Goal: Information Seeking & Learning: Learn about a topic

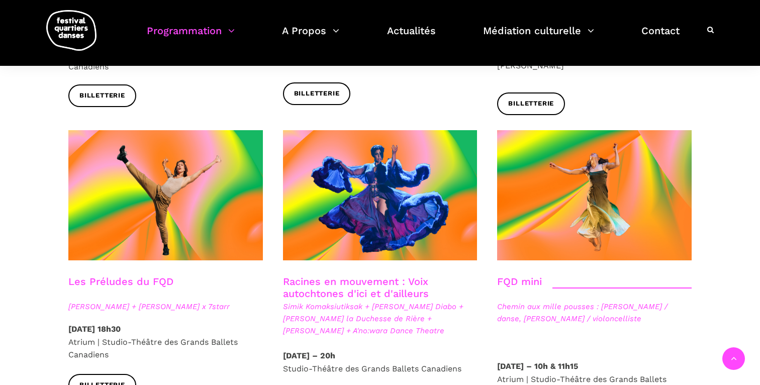
click at [165, 301] on span "[PERSON_NAME] + [PERSON_NAME] x 7starr" at bounding box center [165, 307] width 195 height 12
click at [125, 275] on link "Les Préludes du FQD" at bounding box center [120, 281] width 105 height 12
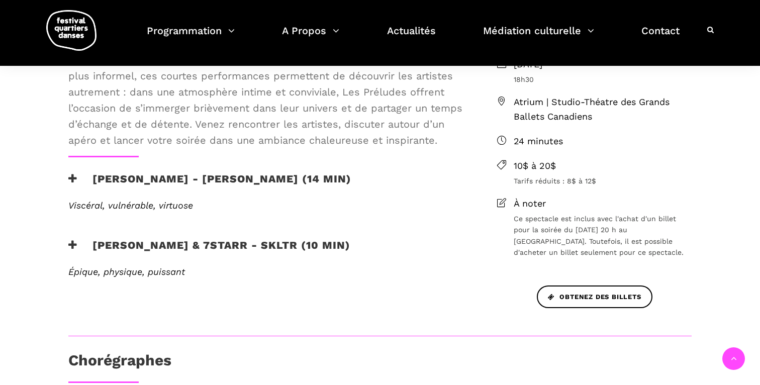
scroll to position [329, 0]
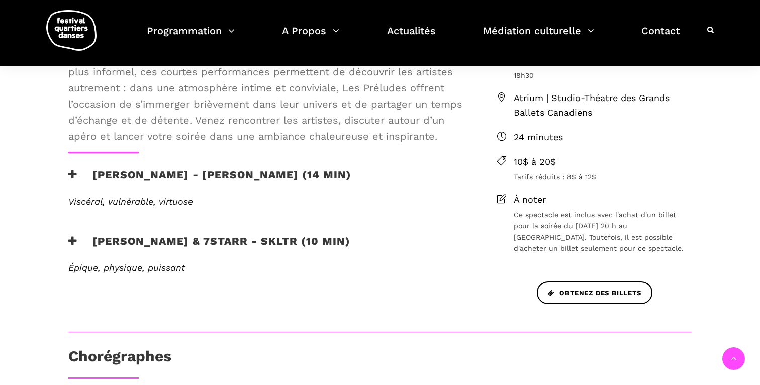
click at [286, 173] on h3 "Daniela Jezerinac - Rabia y miel (14 min)" at bounding box center [209, 180] width 283 height 25
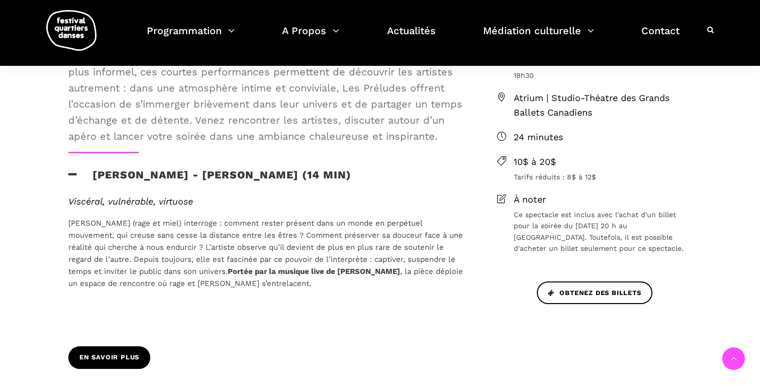
click at [112, 360] on span "En savoir plus" at bounding box center [109, 357] width 60 height 11
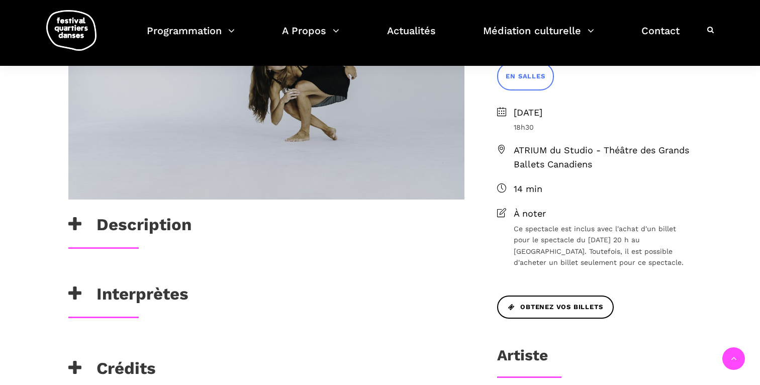
scroll to position [292, 0]
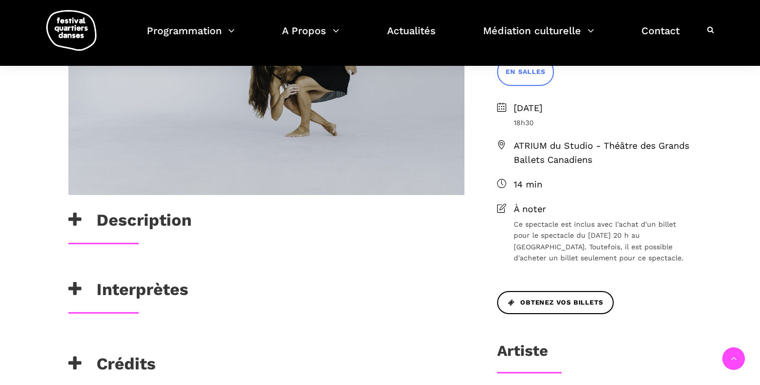
click at [335, 224] on div "Description" at bounding box center [266, 222] width 396 height 25
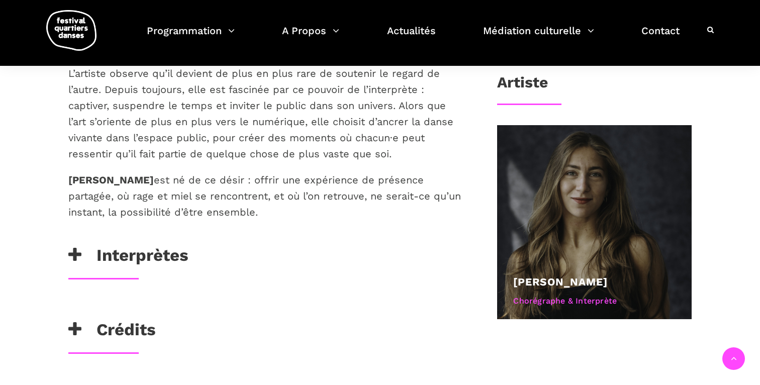
scroll to position [561, 0]
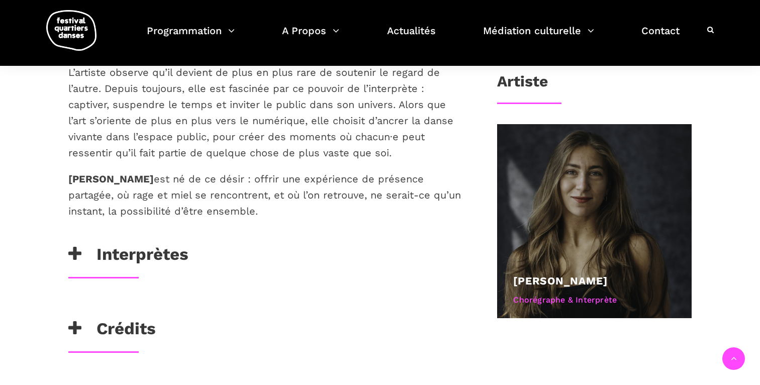
click at [284, 244] on div "Interprètes" at bounding box center [266, 256] width 396 height 25
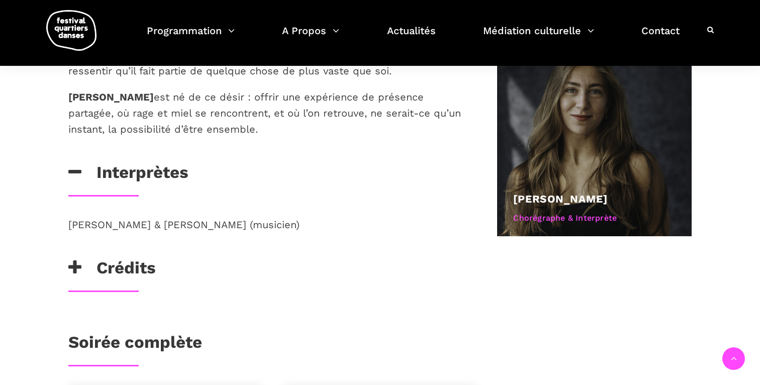
scroll to position [643, 0]
click at [272, 257] on div "Crédits" at bounding box center [266, 269] width 396 height 25
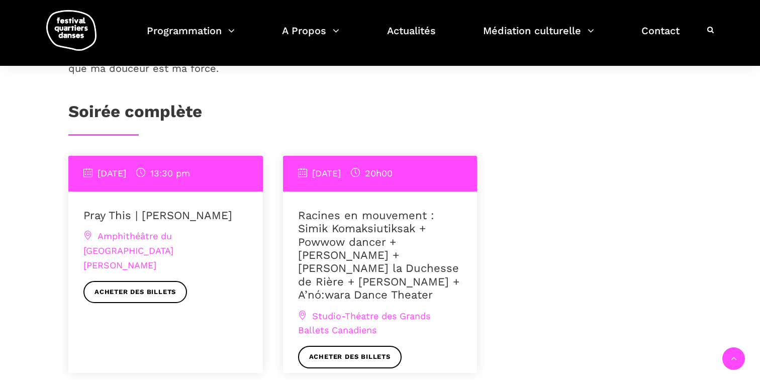
scroll to position [960, 0]
